Goal: Navigation & Orientation: Find specific page/section

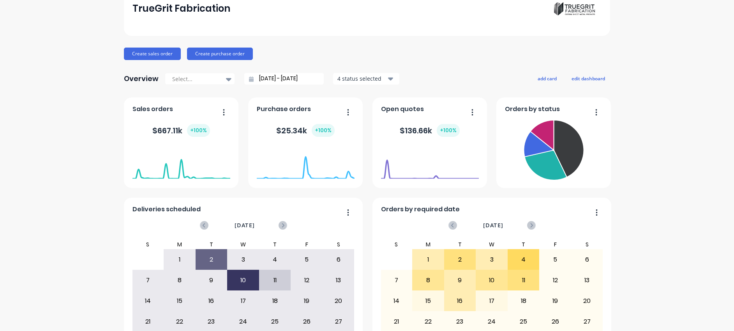
scroll to position [49, 0]
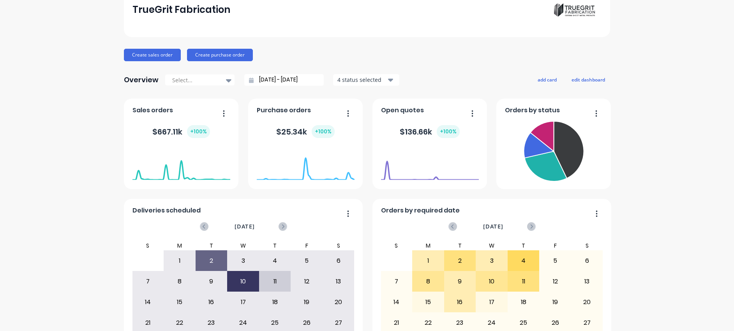
click at [588, 128] on div "TrueGrit Fabrication Create sales order Create purchase order Overview Select..…" at bounding box center [367, 285] width 734 height 607
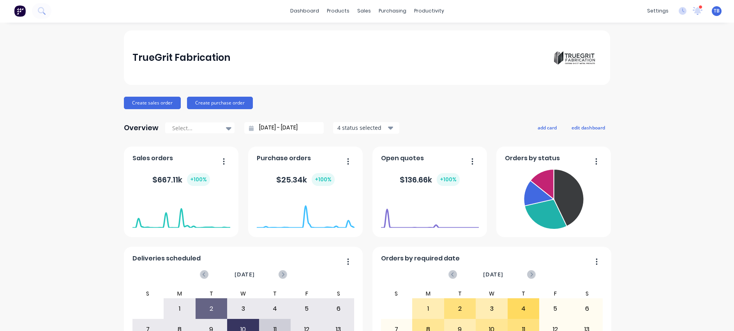
scroll to position [0, 0]
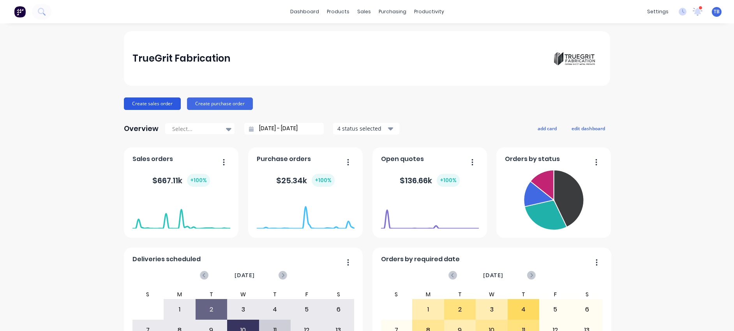
click at [164, 103] on button "Create sales order" at bounding box center [152, 103] width 57 height 12
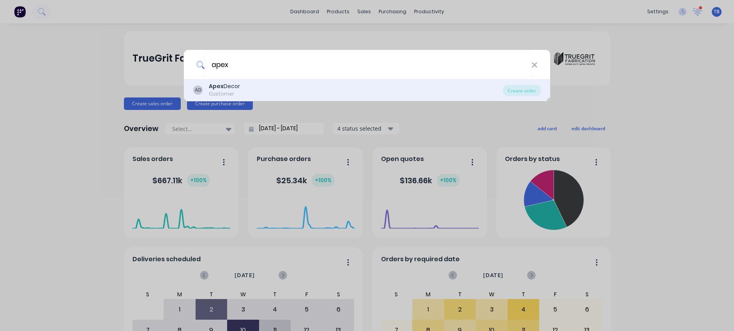
type input "apex"
click at [248, 86] on div "AD Apex Decor Customer" at bounding box center [348, 89] width 310 height 15
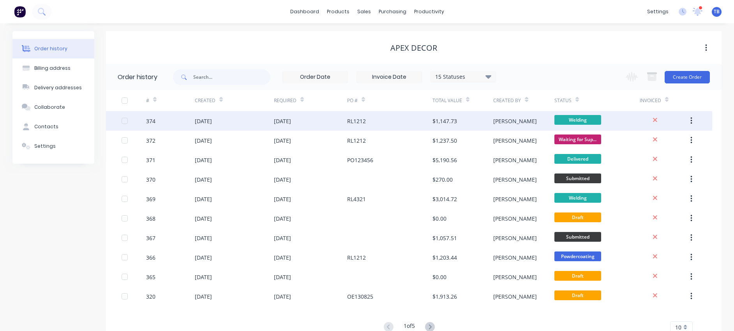
click at [202, 124] on div "[DATE]" at bounding box center [203, 121] width 17 height 8
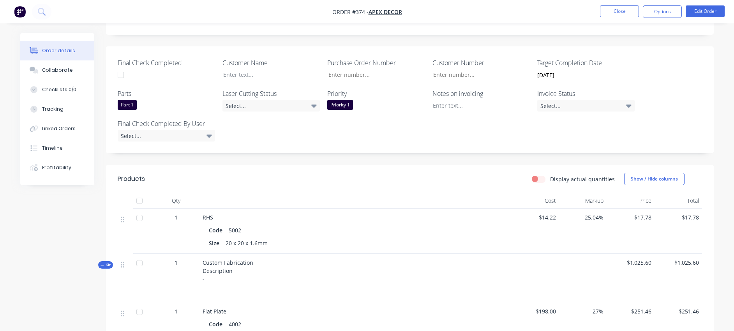
scroll to position [181, 0]
click at [65, 165] on div "Profitability" at bounding box center [56, 167] width 29 height 7
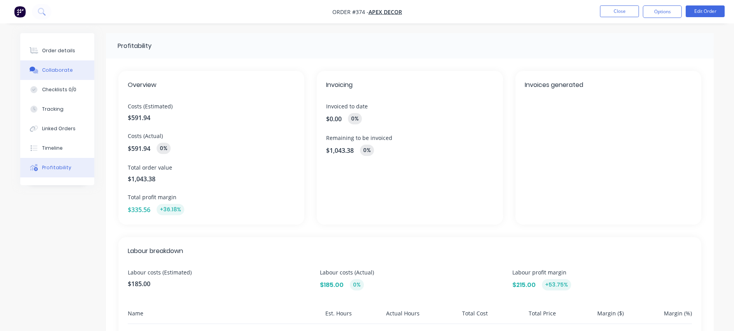
click at [65, 72] on div "Collaborate" at bounding box center [57, 70] width 31 height 7
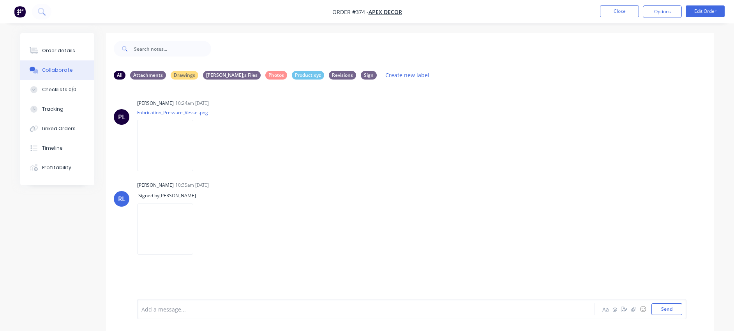
click at [21, 10] on img "button" at bounding box center [20, 12] width 12 height 12
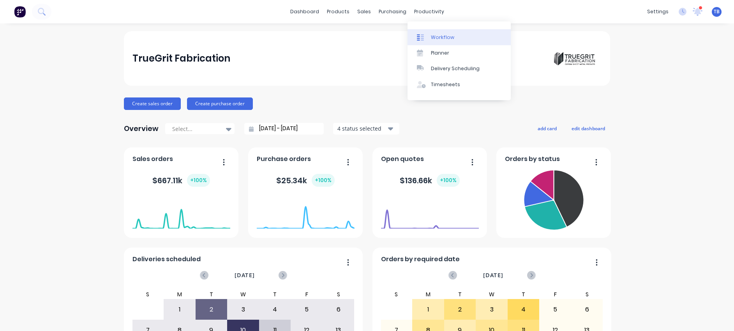
click at [434, 31] on link "Workflow" at bounding box center [458, 37] width 103 height 16
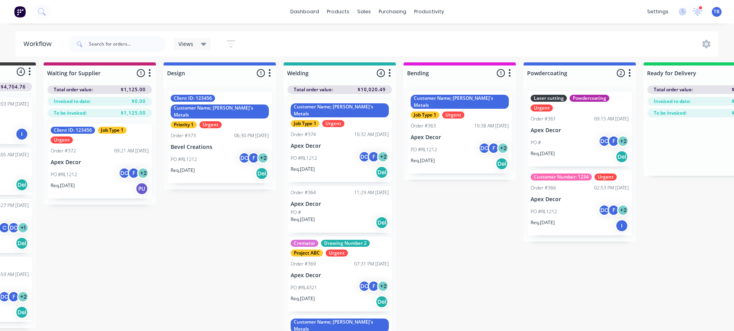
scroll to position [4, 67]
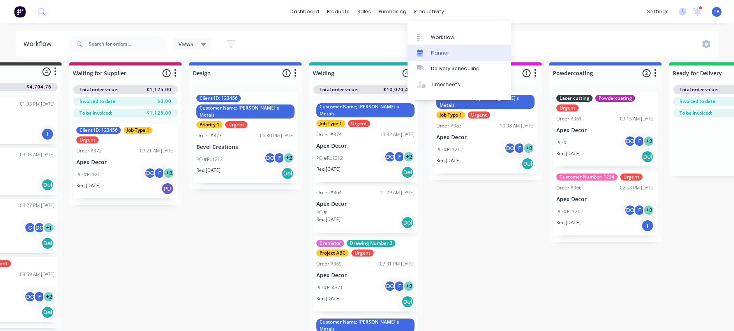
click at [438, 50] on div "Planner" at bounding box center [440, 52] width 18 height 7
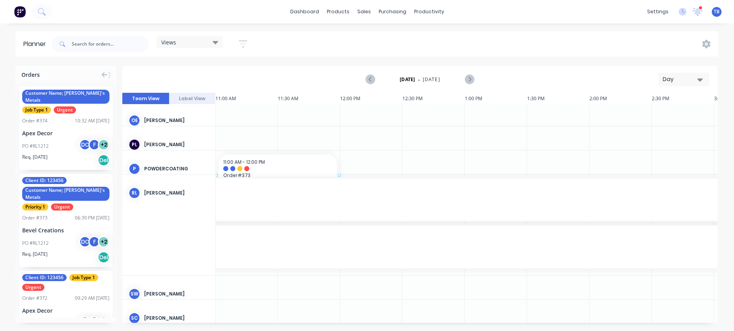
scroll to position [249, 1370]
drag, startPoint x: 52, startPoint y: 189, endPoint x: 236, endPoint y: 139, distance: 190.9
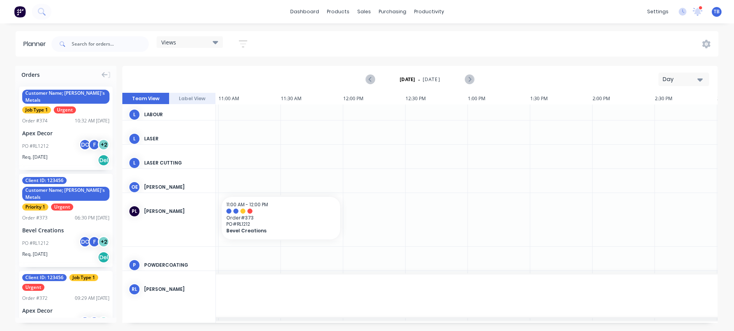
scroll to position [195, 1368]
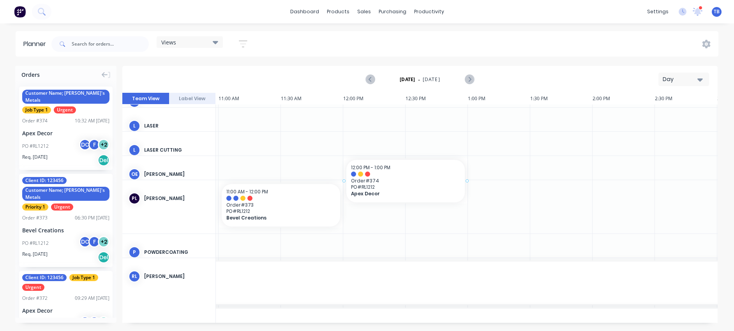
drag, startPoint x: 79, startPoint y: 116, endPoint x: 364, endPoint y: 176, distance: 291.0
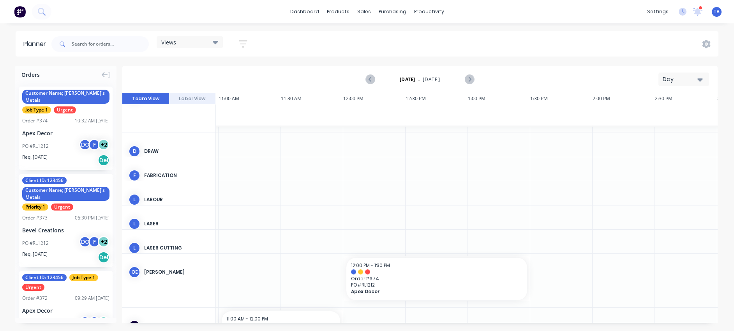
scroll to position [95, 1368]
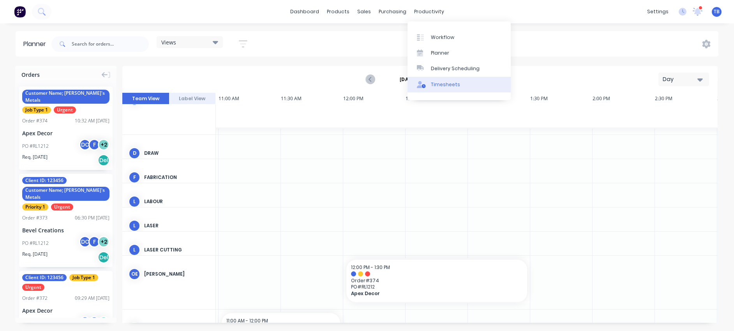
click at [442, 81] on div "Timesheets" at bounding box center [445, 84] width 29 height 7
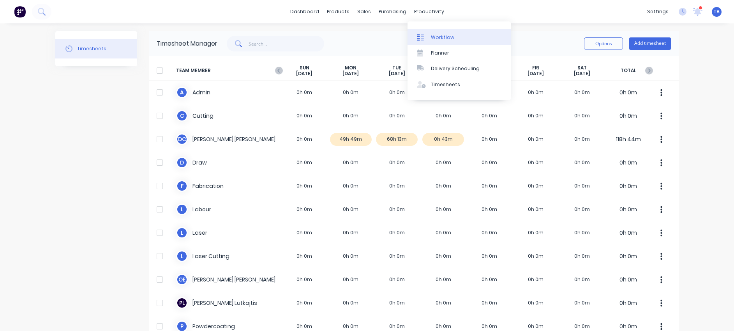
click at [436, 34] on div "Workflow" at bounding box center [442, 37] width 23 height 7
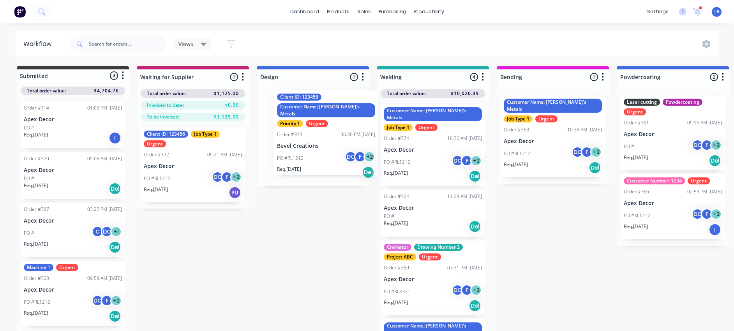
drag, startPoint x: 327, startPoint y: 165, endPoint x: 341, endPoint y: 162, distance: 13.8
click at [341, 162] on div "Client ID: 123456 Customer Name; [PERSON_NAME]'s Metals Priority 1 Urgent Order…" at bounding box center [313, 137] width 112 height 97
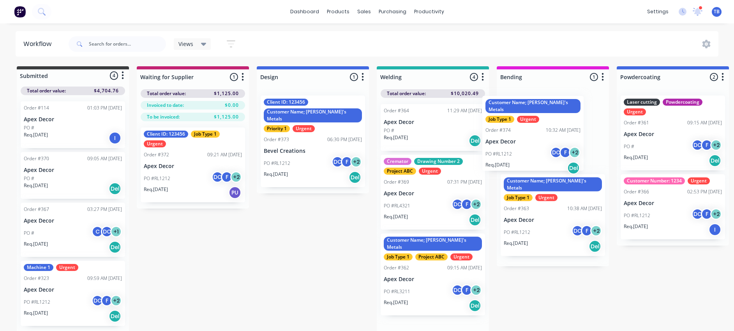
drag, startPoint x: 423, startPoint y: 149, endPoint x: 529, endPoint y: 141, distance: 105.5
click at [529, 141] on div "Submitted 4 Status colour #3A3C3E hex #3A3C3E Save Cancel Summaries Total order…" at bounding box center [587, 200] width 1186 height 269
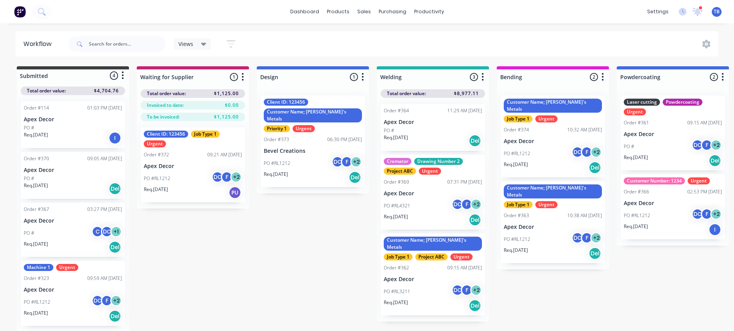
click at [552, 146] on div "PO #RL1212 DC F + 2" at bounding box center [553, 153] width 98 height 15
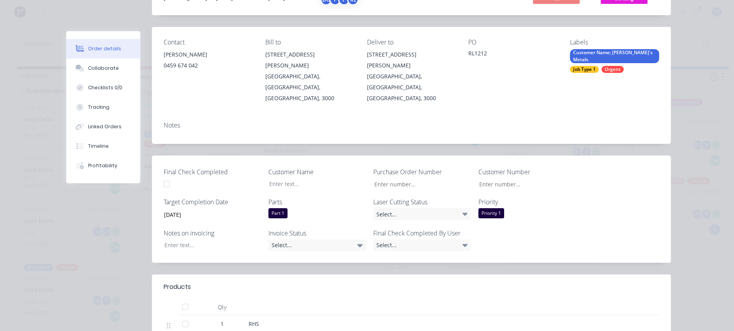
scroll to position [23, 0]
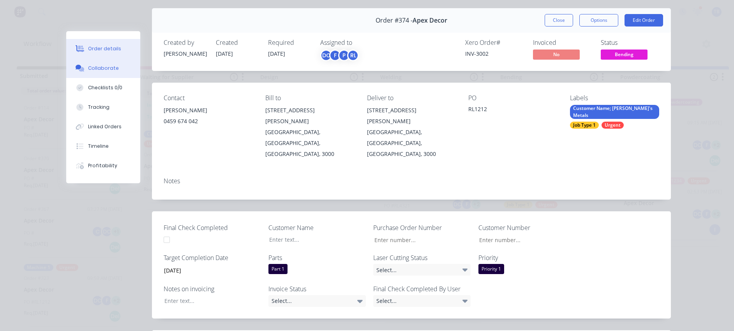
click at [106, 67] on div "Collaborate" at bounding box center [103, 68] width 31 height 7
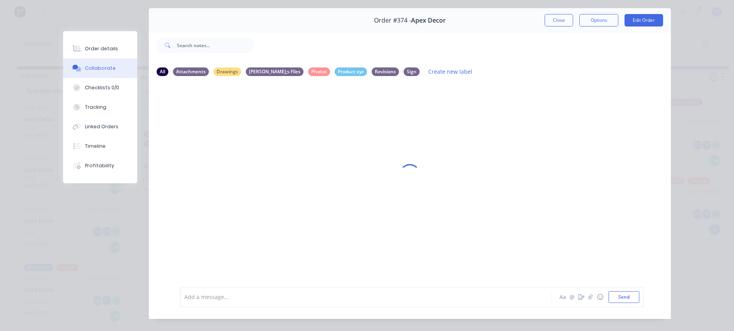
scroll to position [0, 0]
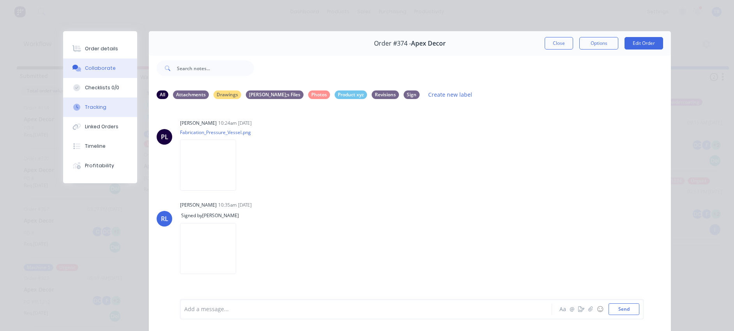
click at [92, 109] on div "Tracking" at bounding box center [95, 107] width 21 height 7
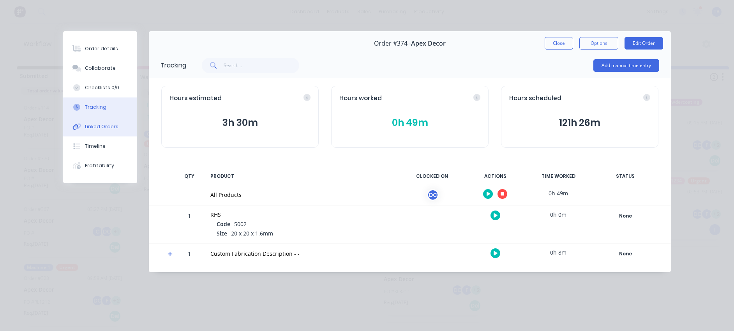
click at [103, 125] on div "Linked Orders" at bounding box center [101, 126] width 33 height 7
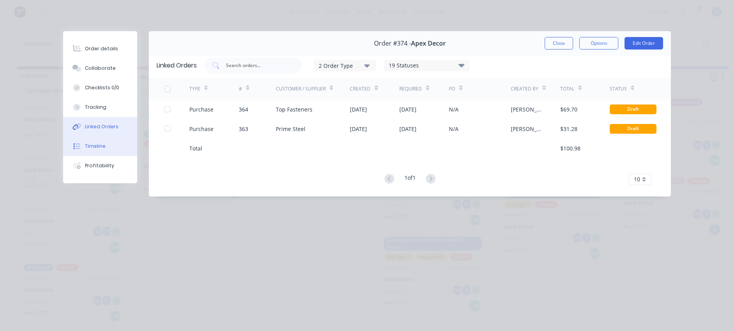
click at [107, 144] on button "Timeline" at bounding box center [100, 145] width 74 height 19
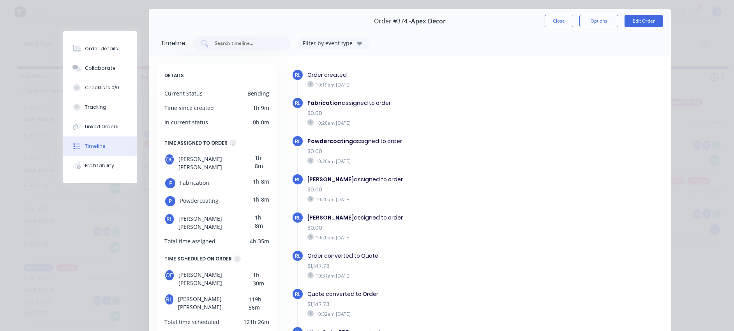
scroll to position [11, 0]
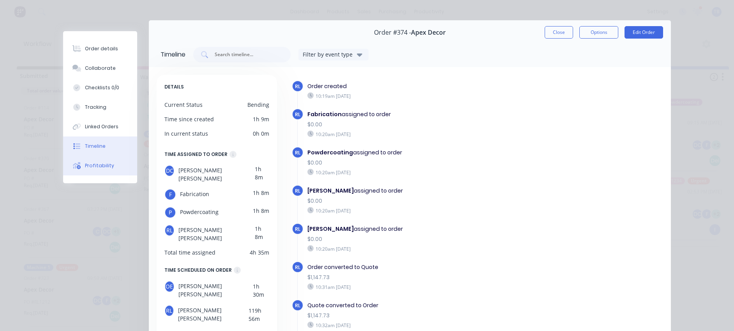
click at [82, 170] on button "Profitability" at bounding box center [100, 165] width 74 height 19
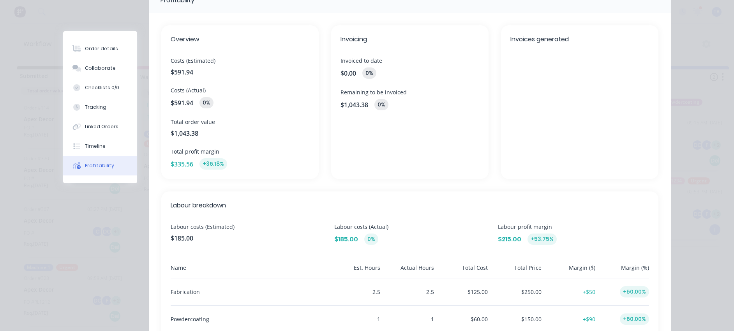
scroll to position [0, 0]
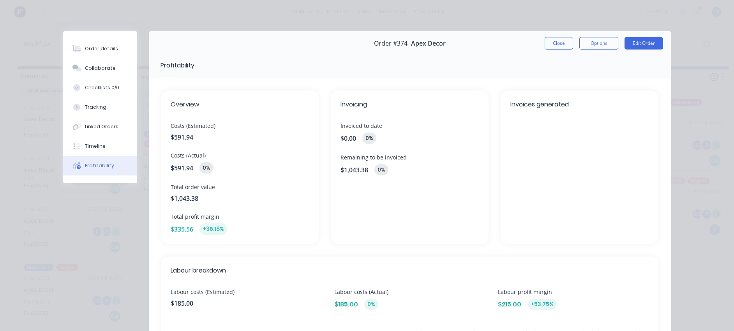
click at [373, 15] on div "Order details Collaborate Checklists 0/0 Tracking Linked Orders Timeline Profit…" at bounding box center [367, 165] width 734 height 331
click at [366, 18] on div "Order details Collaborate Checklists 0/0 Tracking Linked Orders Timeline Profit…" at bounding box center [367, 165] width 734 height 331
click at [558, 45] on button "Close" at bounding box center [559, 43] width 28 height 12
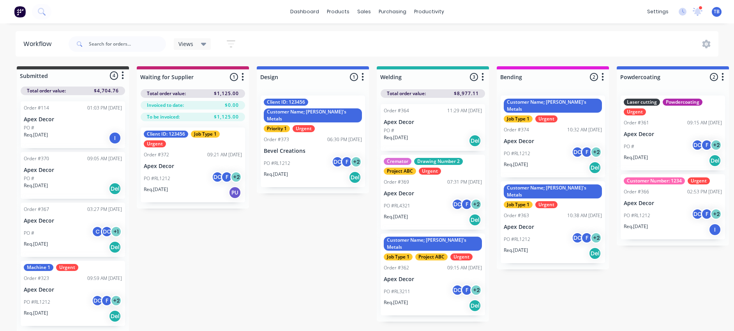
scroll to position [1, 0]
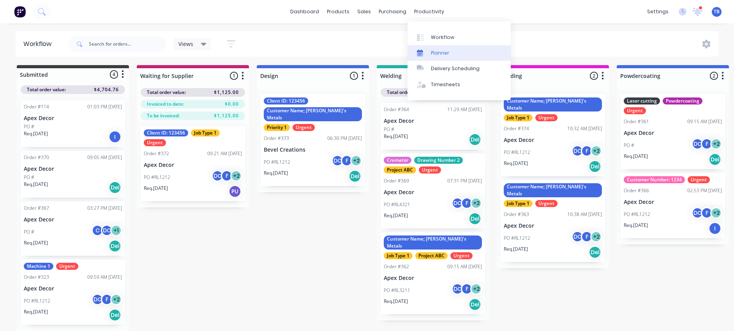
click at [436, 48] on link "Planner" at bounding box center [458, 53] width 103 height 16
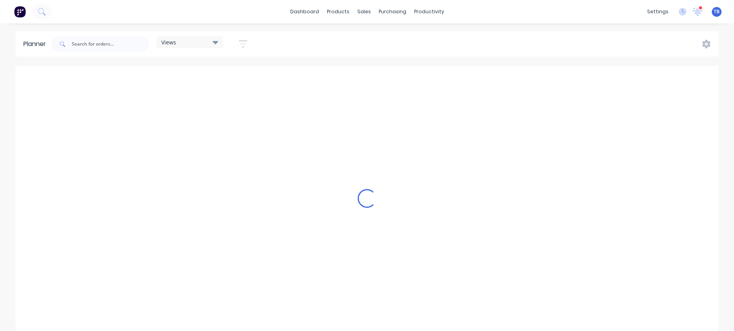
scroll to position [0, 1372]
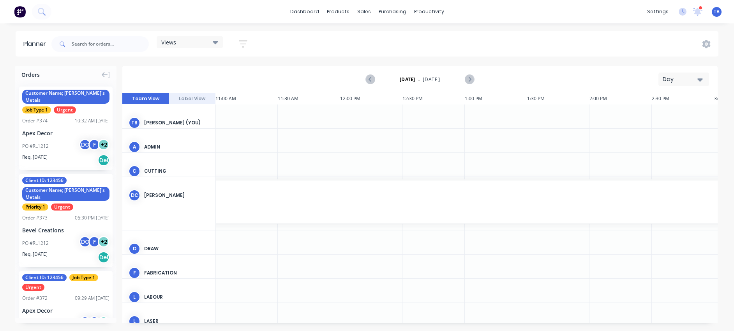
click at [588, 77] on div "Day" at bounding box center [681, 79] width 36 height 8
click at [588, 117] on div "Week" at bounding box center [669, 116] width 77 height 16
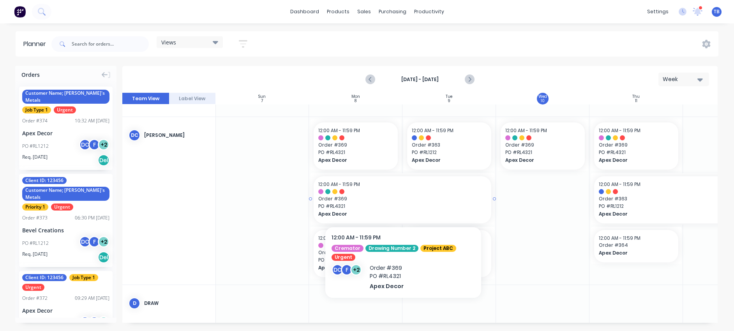
scroll to position [130, 0]
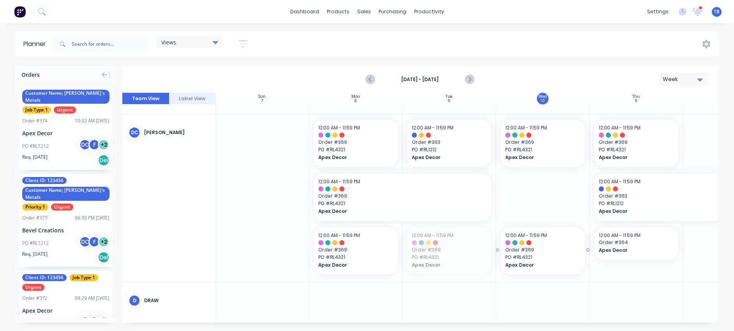
drag, startPoint x: 462, startPoint y: 252, endPoint x: 554, endPoint y: 242, distance: 92.1
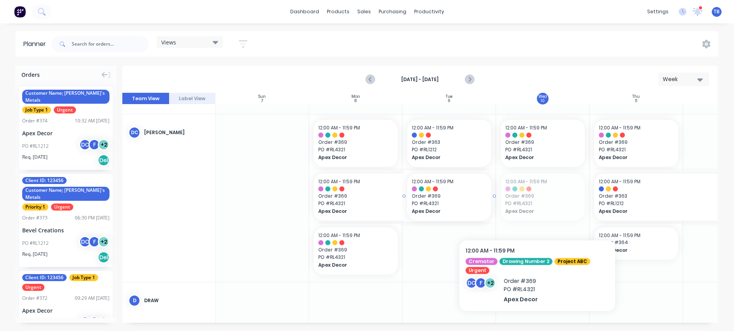
drag, startPoint x: 539, startPoint y: 208, endPoint x: 455, endPoint y: 250, distance: 94.6
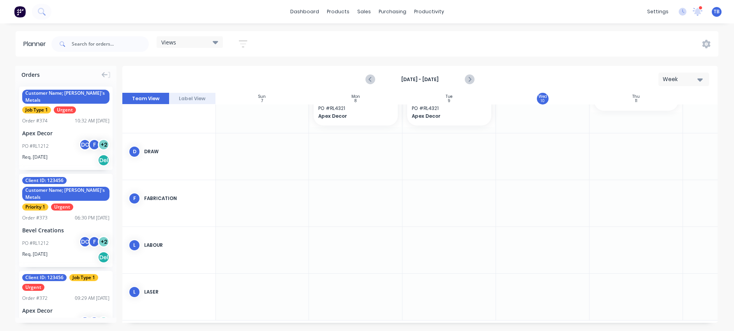
scroll to position [283, 0]
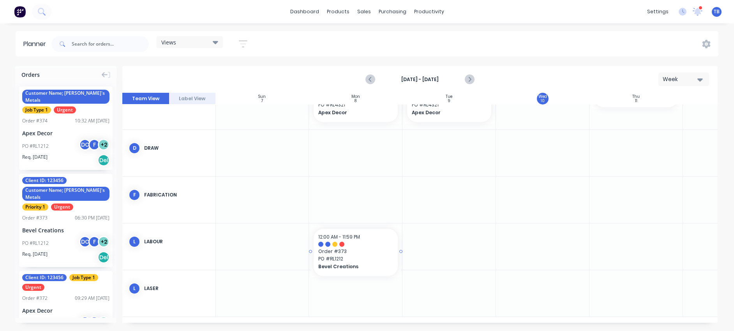
drag, startPoint x: 65, startPoint y: 201, endPoint x: 364, endPoint y: 241, distance: 301.8
drag, startPoint x: 401, startPoint y: 249, endPoint x: 462, endPoint y: 248, distance: 61.2
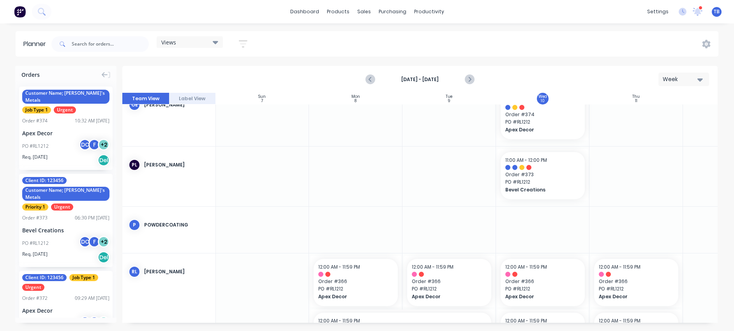
scroll to position [574, 0]
drag, startPoint x: 197, startPoint y: 226, endPoint x: 159, endPoint y: 224, distance: 37.4
click at [159, 224] on div "Powdercoating" at bounding box center [176, 223] width 65 height 7
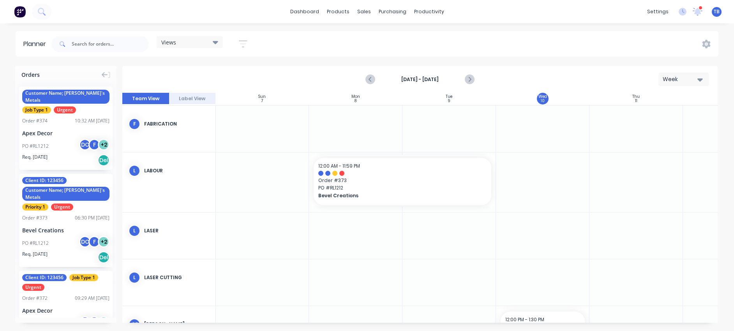
scroll to position [355, 0]
drag, startPoint x: 393, startPoint y: 185, endPoint x: 391, endPoint y: 226, distance: 40.6
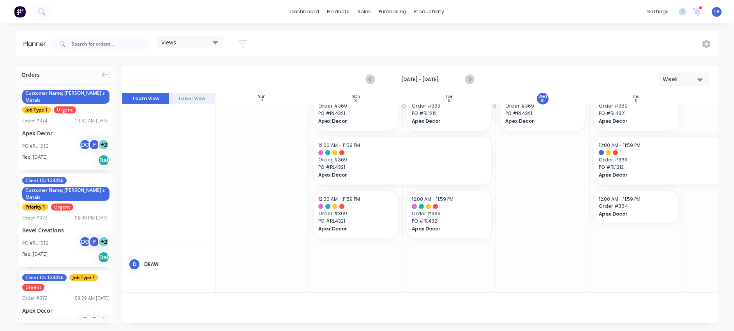
scroll to position [0, 0]
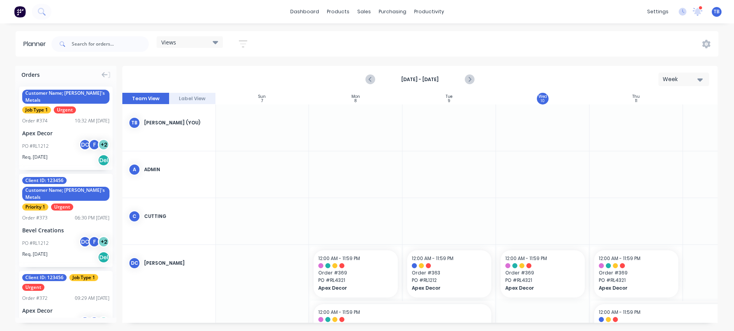
click at [205, 101] on button "Label View" at bounding box center [192, 99] width 47 height 12
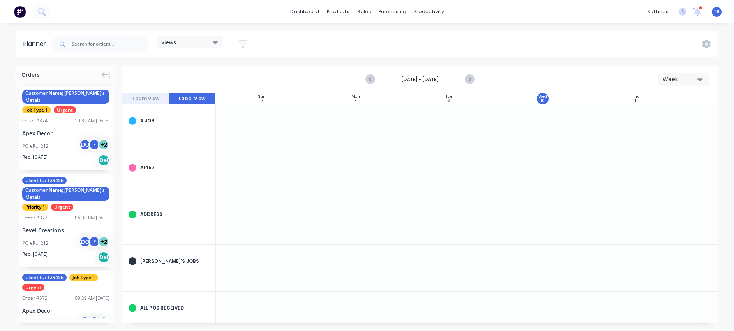
click at [150, 95] on button "Team View" at bounding box center [145, 99] width 47 height 12
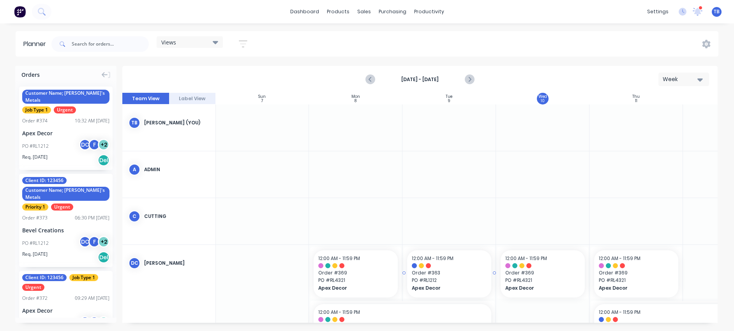
click at [440, 274] on span "Order # 363" at bounding box center [449, 272] width 75 height 7
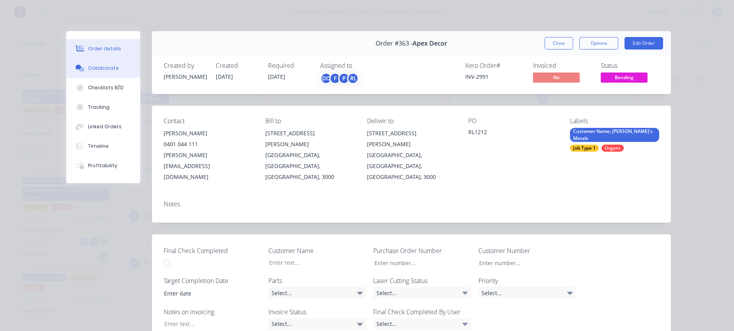
click at [108, 71] on div "Collaborate" at bounding box center [103, 68] width 31 height 7
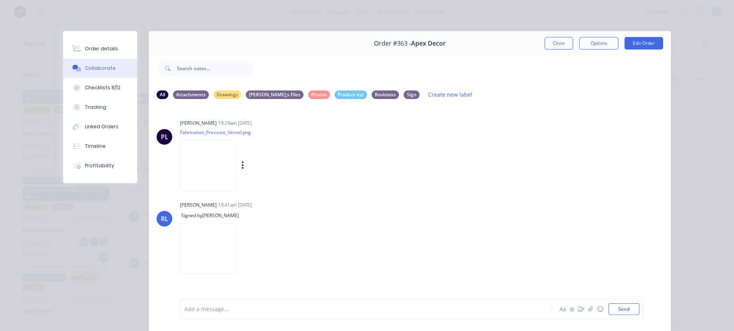
click at [217, 160] on img at bounding box center [208, 164] width 56 height 51
click at [93, 152] on button "Timeline" at bounding box center [100, 145] width 74 height 19
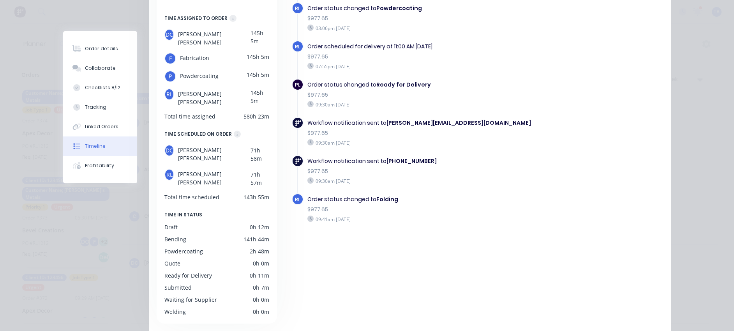
scroll to position [155, 0]
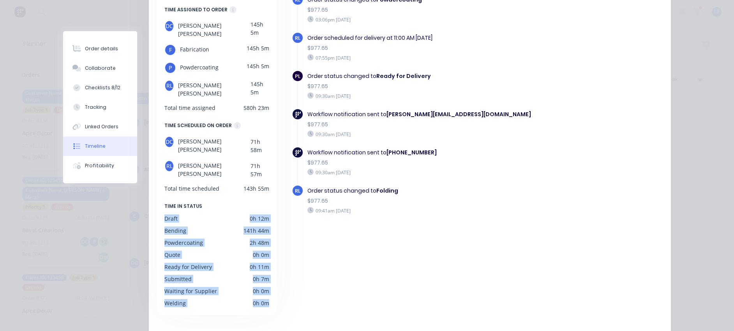
drag, startPoint x: 160, startPoint y: 194, endPoint x: 227, endPoint y: 282, distance: 110.9
click at [227, 282] on div "DETAILS Current Status Bending Time since created 145h 6m In current status 25h…" at bounding box center [217, 122] width 120 height 384
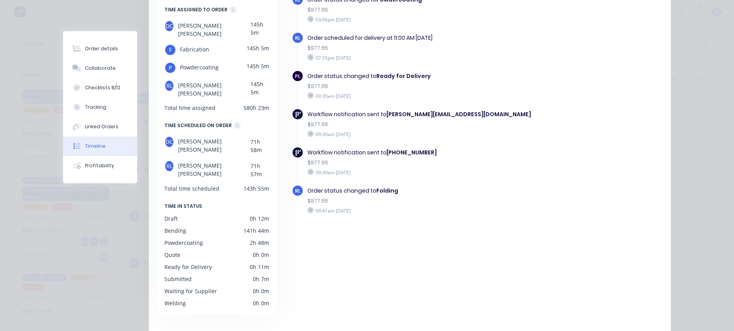
click at [588, 152] on div "Order details Collaborate Checklists 8/12 Tracking Linked Orders Timeline Profi…" at bounding box center [367, 165] width 734 height 331
click at [588, 79] on div "Order details Collaborate Checklists 8/12 Tracking Linked Orders Timeline Profi…" at bounding box center [367, 165] width 734 height 331
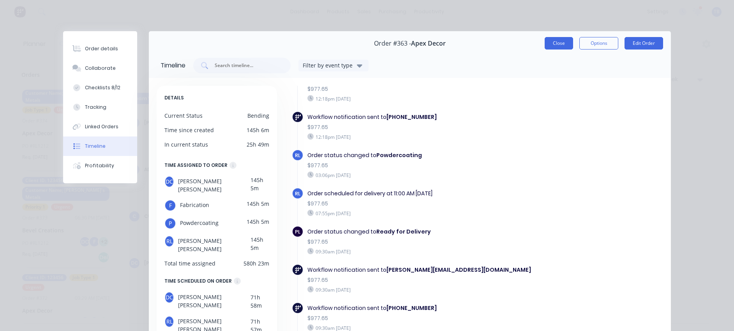
click at [561, 42] on button "Close" at bounding box center [559, 43] width 28 height 12
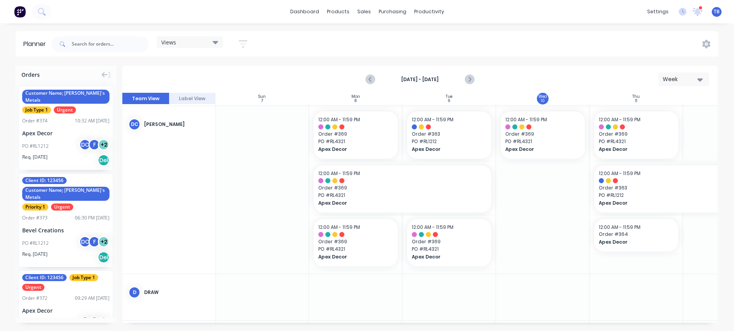
scroll to position [131, 0]
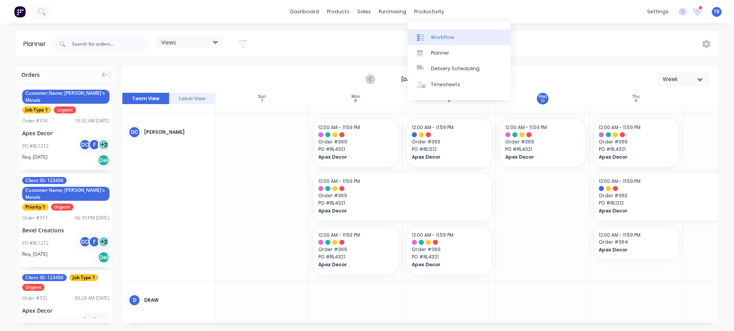
click at [435, 44] on link "Workflow" at bounding box center [458, 37] width 103 height 16
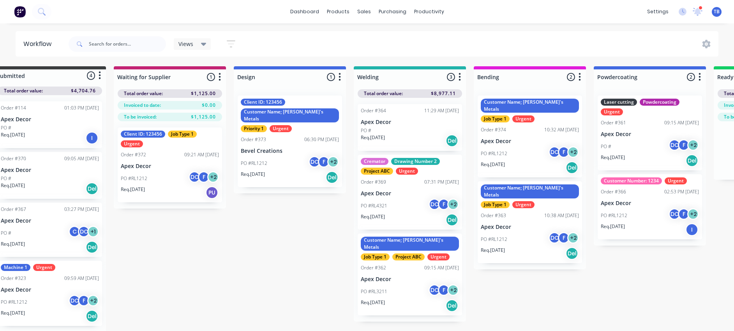
scroll to position [0, 23]
